Goal: Learn about a topic

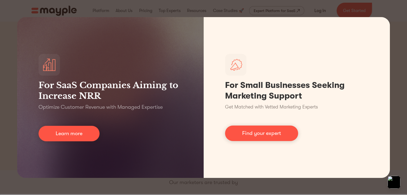
click at [0, 116] on div "For SaaS Companies Aiming to Increase NRR Optimize Customer Revenue with Manage…" at bounding box center [203, 97] width 407 height 195
click at [402, 147] on div "For SaaS Companies Aiming to Increase NRR Optimize Customer Revenue with Manage…" at bounding box center [203, 97] width 407 height 195
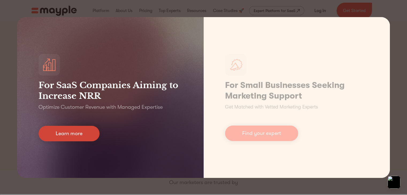
click at [72, 137] on link "Learn more" at bounding box center [69, 134] width 61 height 16
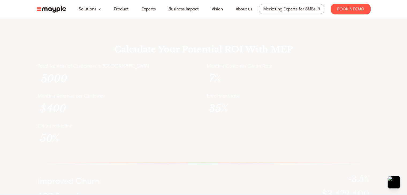
scroll to position [1514, 0]
click at [139, 96] on div "5000" at bounding box center [89, 88] width 102 height 15
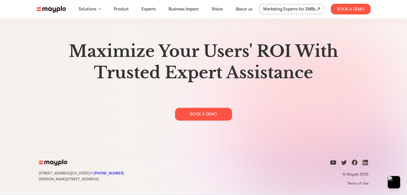
scroll to position [2753, 0]
